Goal: Task Accomplishment & Management: Manage account settings

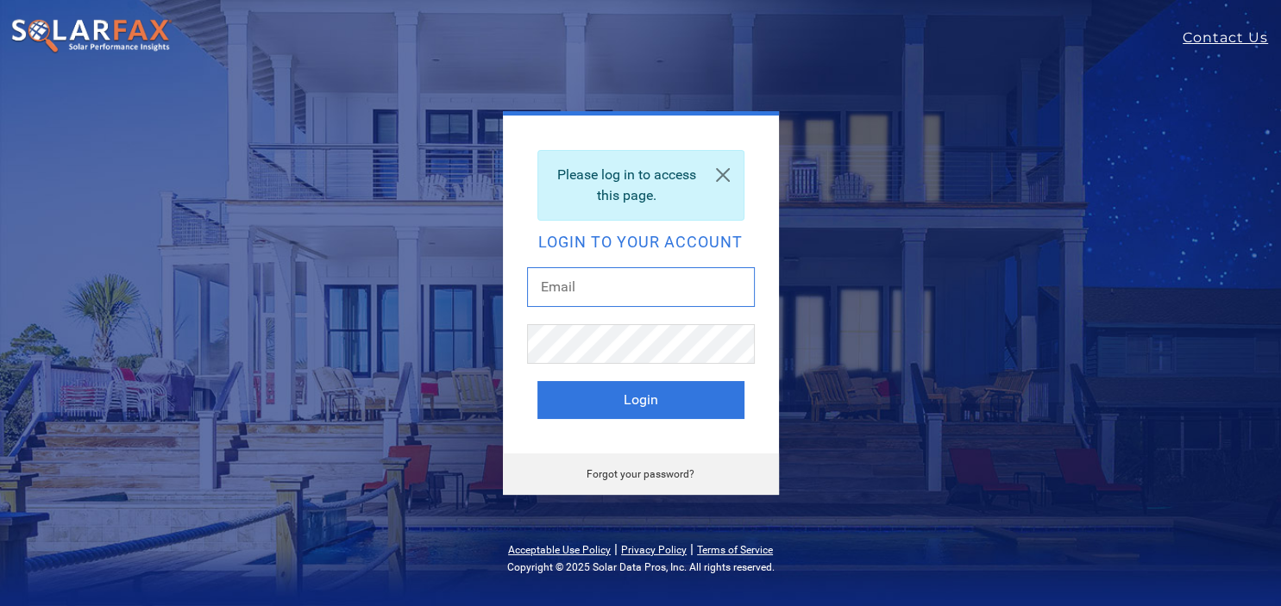
click at [578, 283] on input "text" at bounding box center [641, 287] width 228 height 40
type input "[PERSON_NAME][EMAIL_ADDRESS][PERSON_NAME][DOMAIN_NAME]"
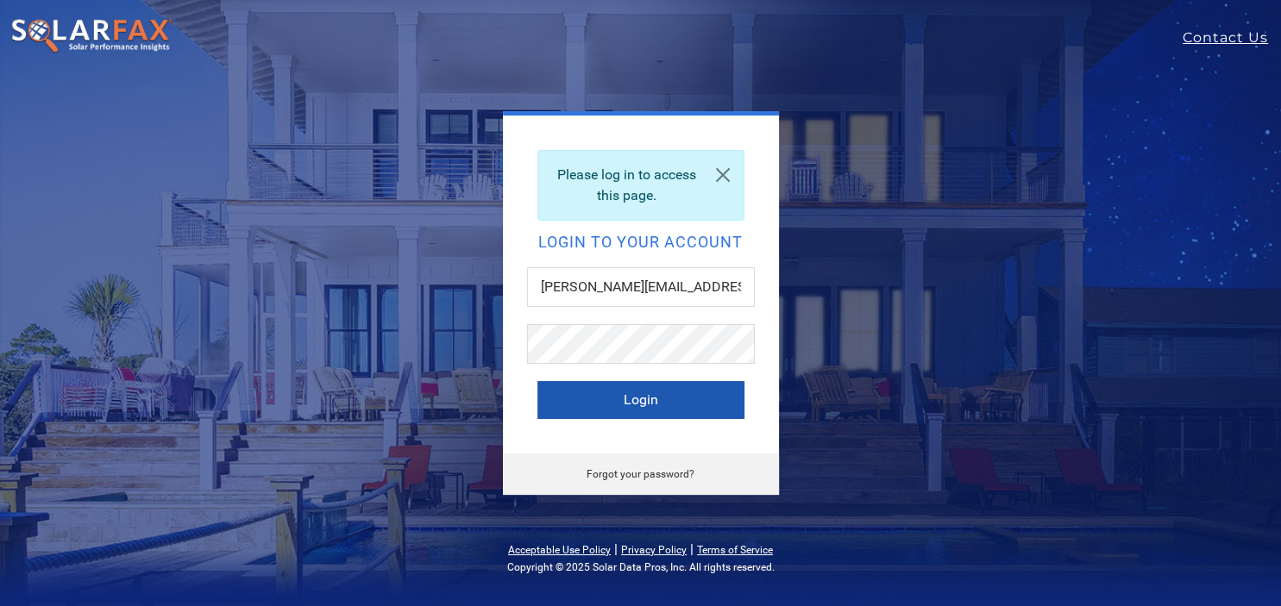
click at [619, 398] on button "Login" at bounding box center [640, 400] width 207 height 38
